Goal: Information Seeking & Learning: Learn about a topic

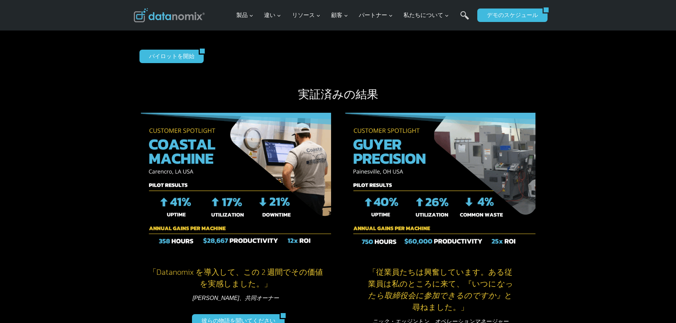
scroll to position [936, 0]
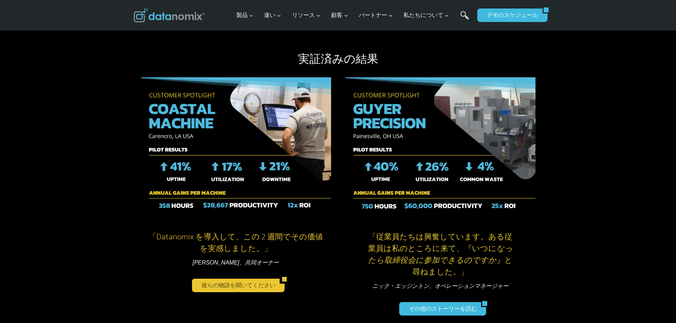
click at [245, 286] on font "彼らの物語を聞いてください" at bounding box center [239, 286] width 74 height 6
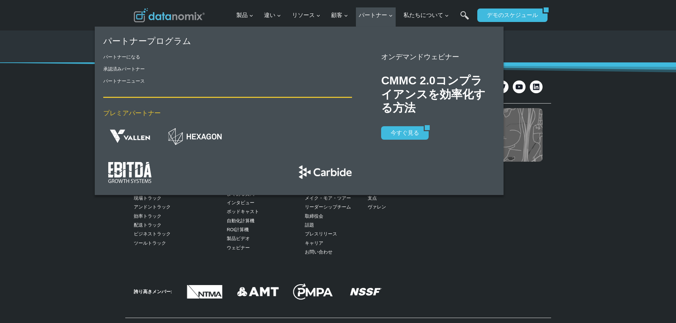
scroll to position [1859, 0]
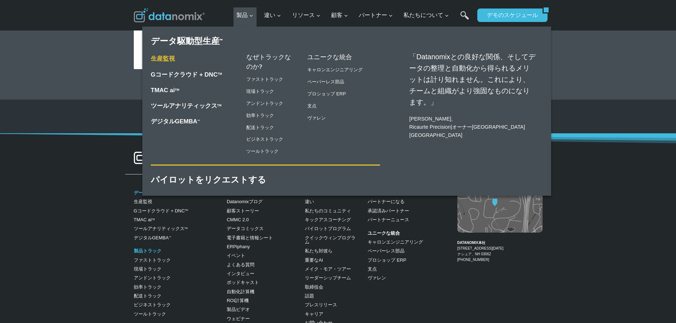
click at [160, 58] on font "生産監視" at bounding box center [163, 58] width 24 height 7
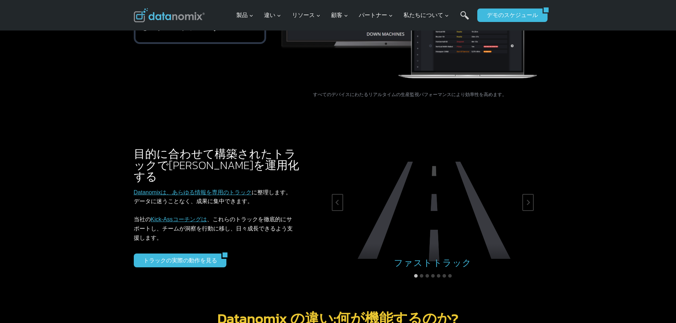
scroll to position [1101, 0]
